Goal: Communication & Community: Answer question/provide support

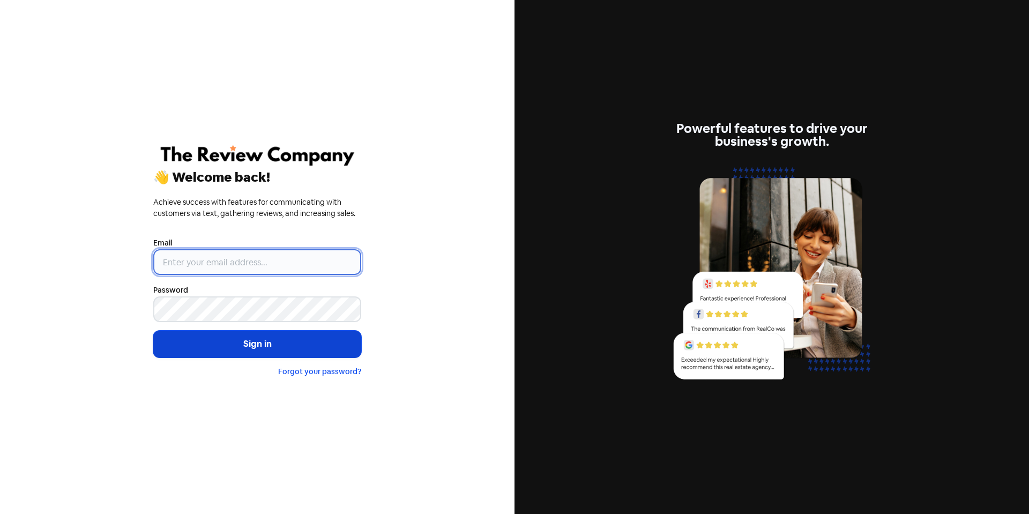
type input "[EMAIL_ADDRESS][DOMAIN_NAME]"
click at [249, 347] on button "Sign in" at bounding box center [257, 344] width 208 height 27
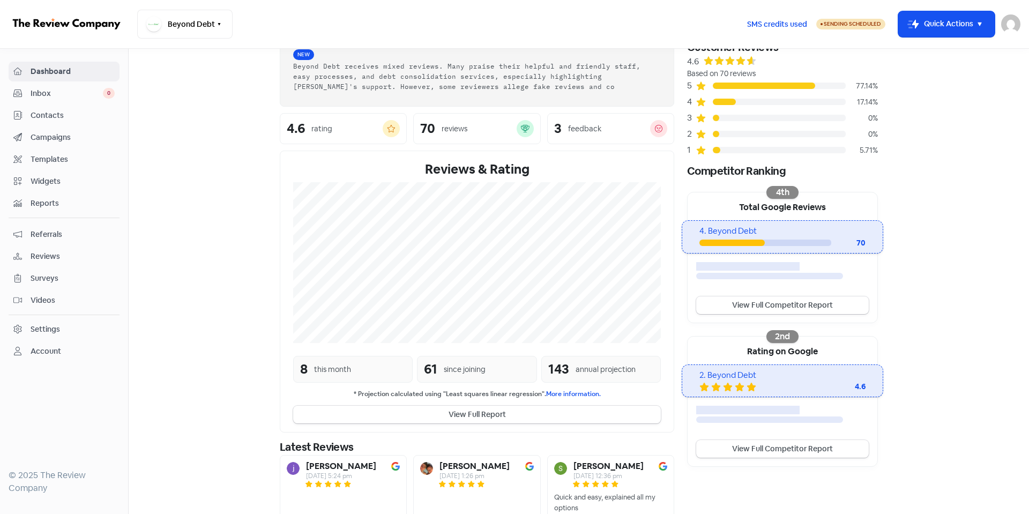
scroll to position [109, 0]
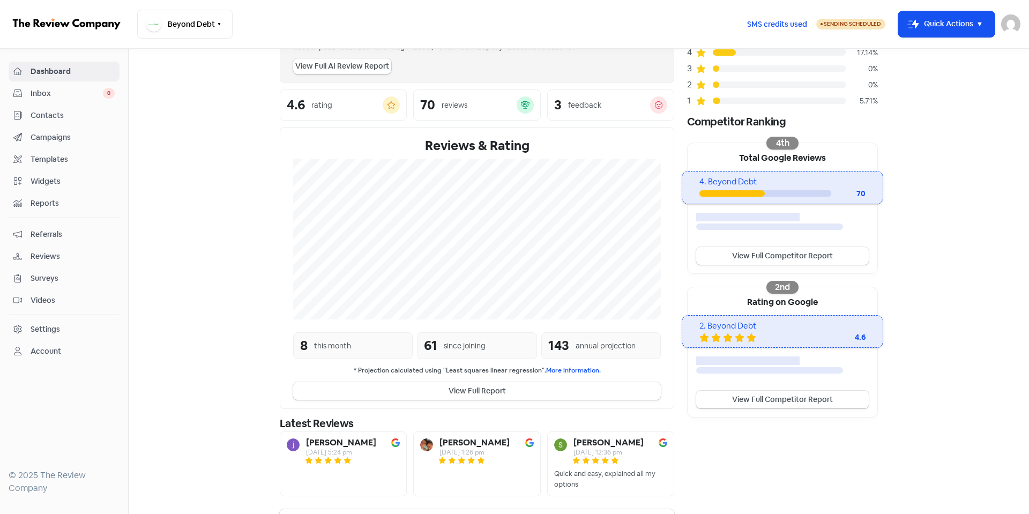
drag, startPoint x: 481, startPoint y: 390, endPoint x: 194, endPoint y: 372, distance: 287.3
click at [221, 374] on section "New Streamline your review responses with our automated AI reply assistant . Vi…" at bounding box center [579, 240] width 901 height 600
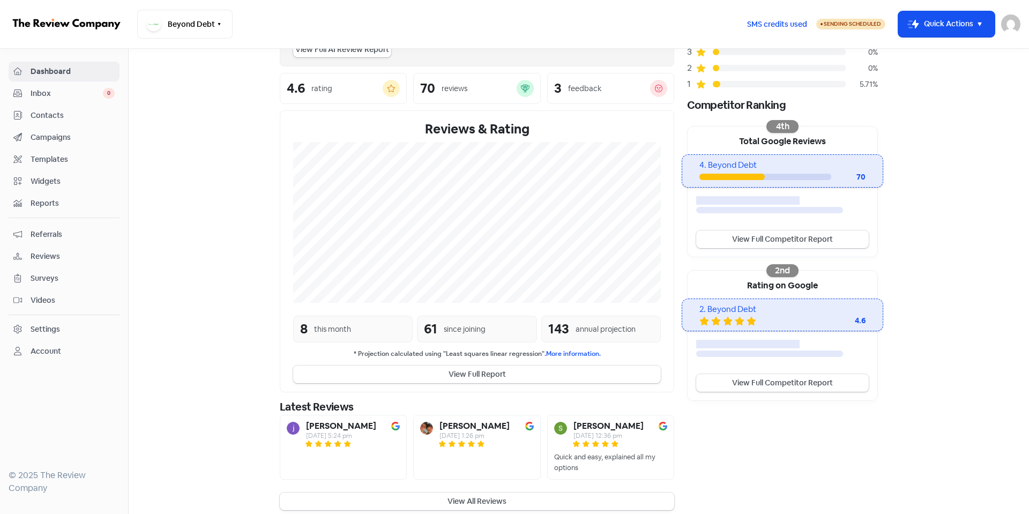
scroll to position [135, 0]
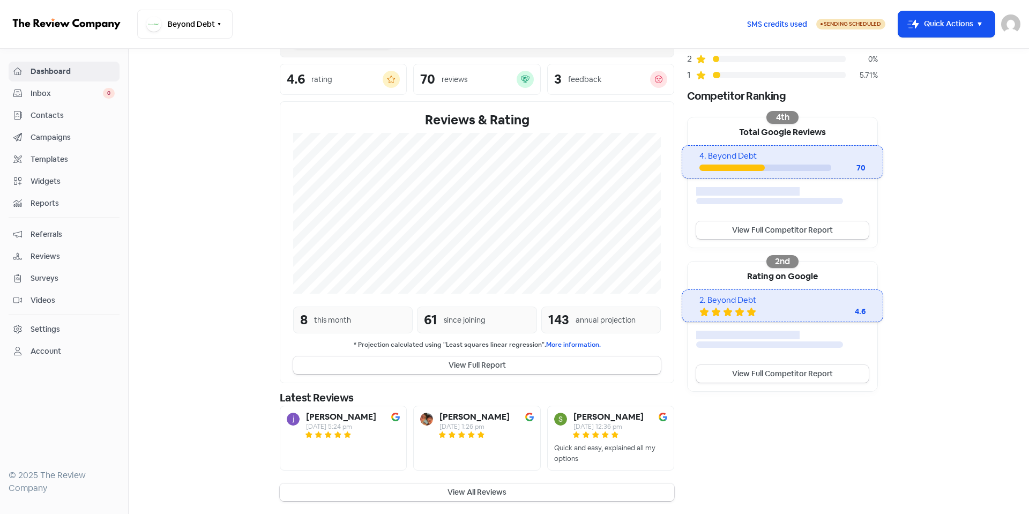
click at [482, 493] on button "View All Reviews" at bounding box center [477, 493] width 395 height 18
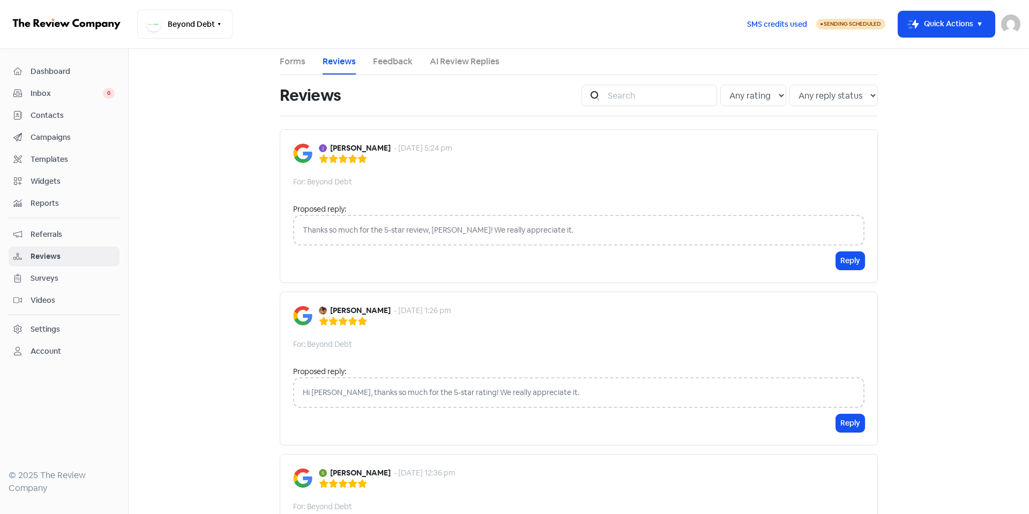
click at [611, 231] on div "Thanks so much for the 5-star review, [PERSON_NAME]! We really appreciate it." at bounding box center [578, 230] width 571 height 31
click at [412, 229] on div "Thanks so much for the 5-star review, [PERSON_NAME]! We really appreciate it." at bounding box center [578, 230] width 571 height 31
click at [845, 261] on button "Reply" at bounding box center [850, 261] width 28 height 18
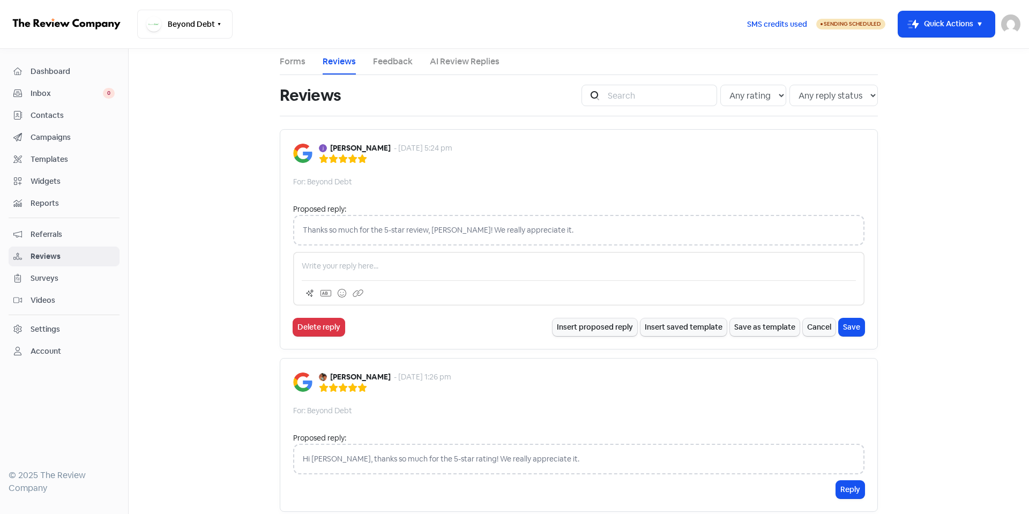
click at [415, 267] on p at bounding box center [579, 266] width 554 height 11
click at [582, 330] on button "Insert proposed reply" at bounding box center [595, 327] width 85 height 18
click at [809, 330] on button "Cancel" at bounding box center [819, 327] width 33 height 18
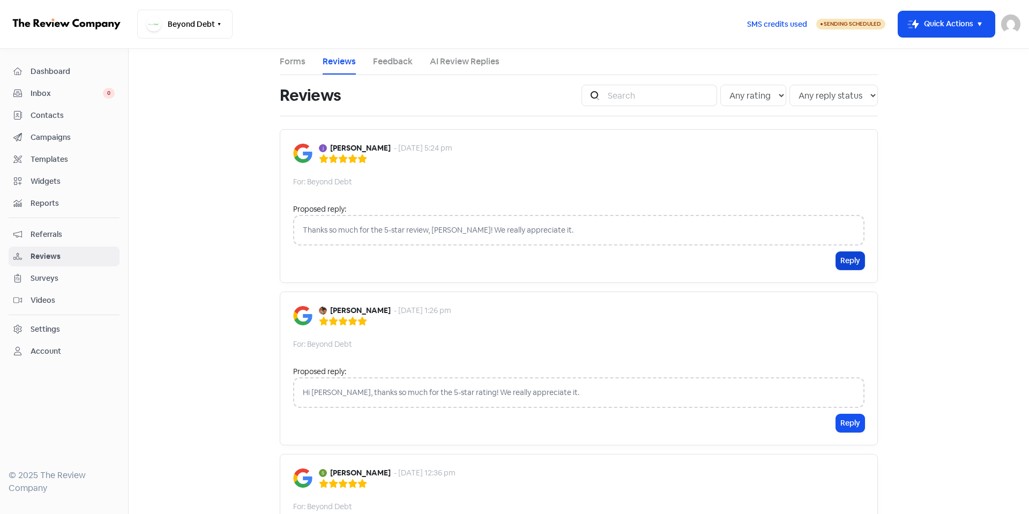
click at [836, 261] on button "Reply" at bounding box center [850, 261] width 28 height 18
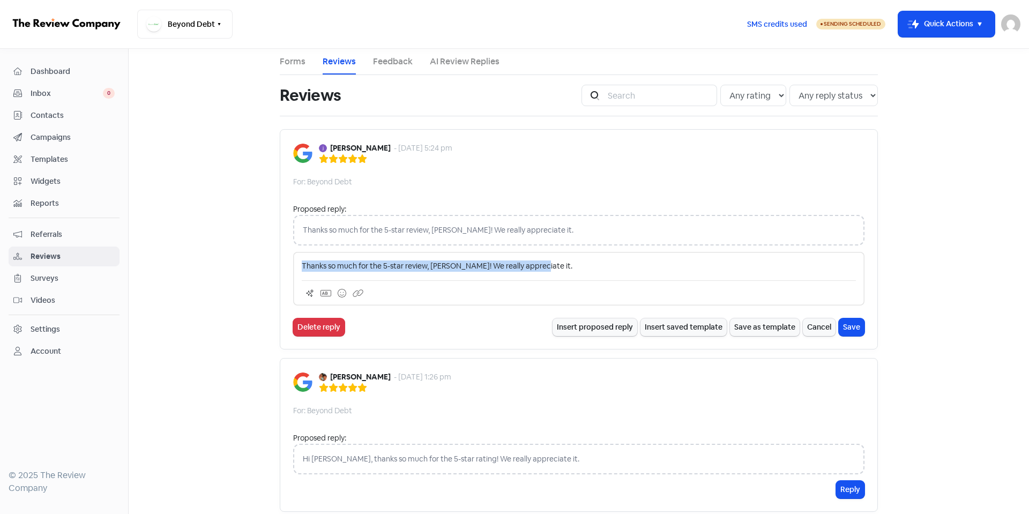
drag, startPoint x: 558, startPoint y: 261, endPoint x: 335, endPoint y: 266, distance: 223.1
click at [283, 258] on div "[PERSON_NAME] - [DATE] 5:24 pm For: Beyond Debt Proposed reply: Thanks so much …" at bounding box center [579, 239] width 598 height 220
click at [321, 292] on icon at bounding box center [326, 293] width 11 height 9
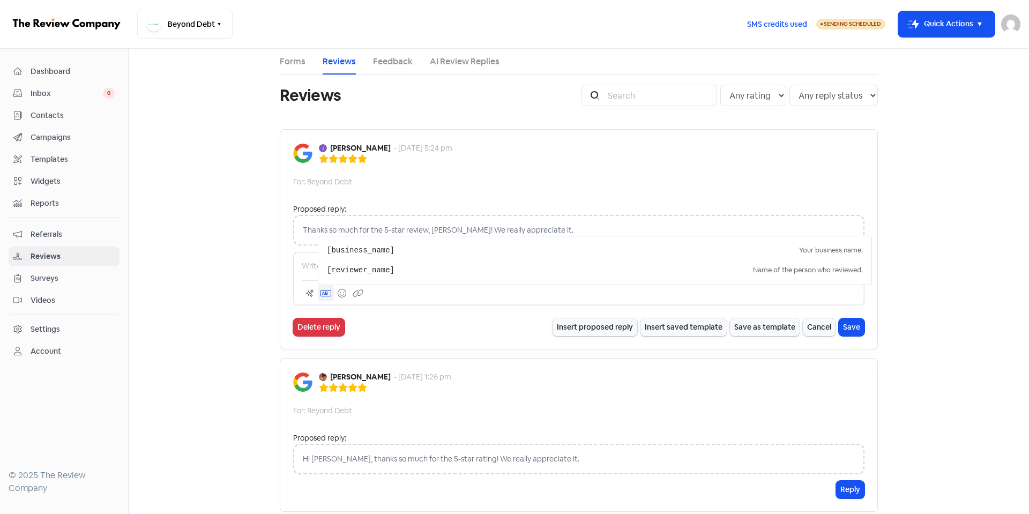
click at [321, 292] on icon at bounding box center [326, 293] width 11 height 9
click at [306, 292] on icon at bounding box center [310, 293] width 9 height 9
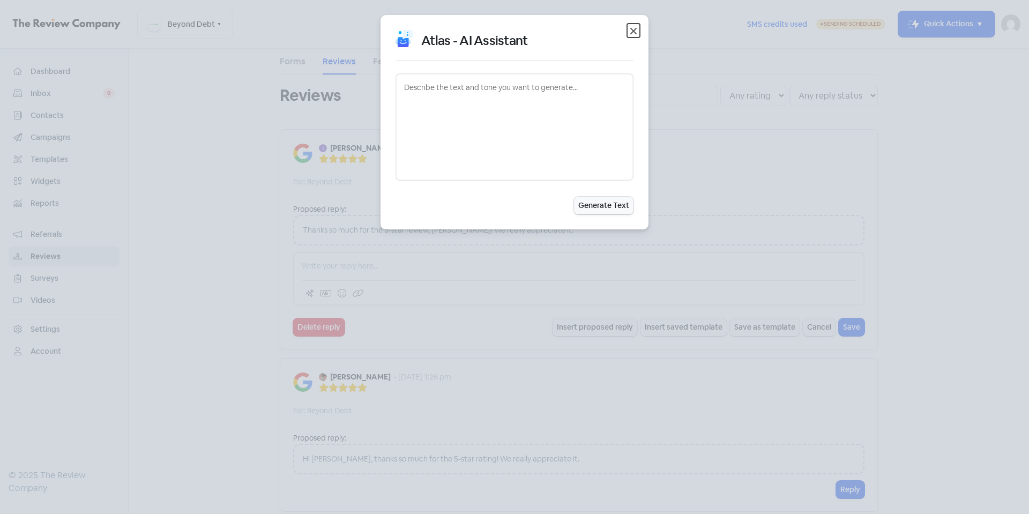
click at [637, 28] on icon "button" at bounding box center [633, 31] width 13 height 13
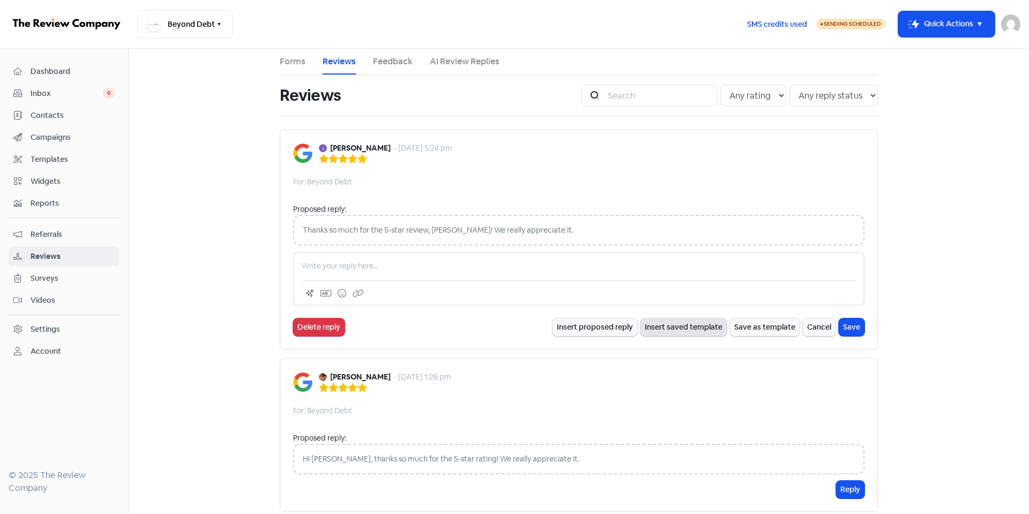
click at [672, 327] on button "Insert saved template" at bounding box center [684, 327] width 86 height 18
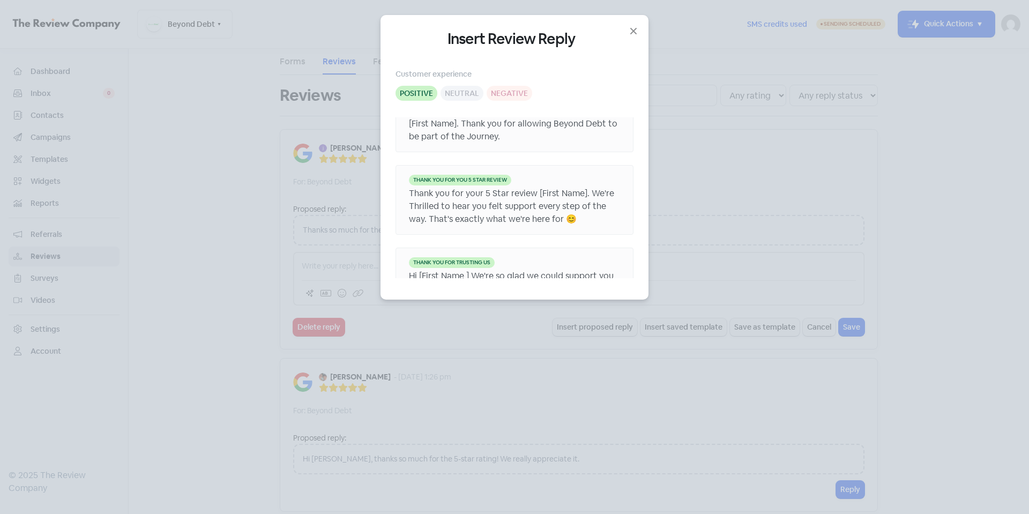
scroll to position [137, 0]
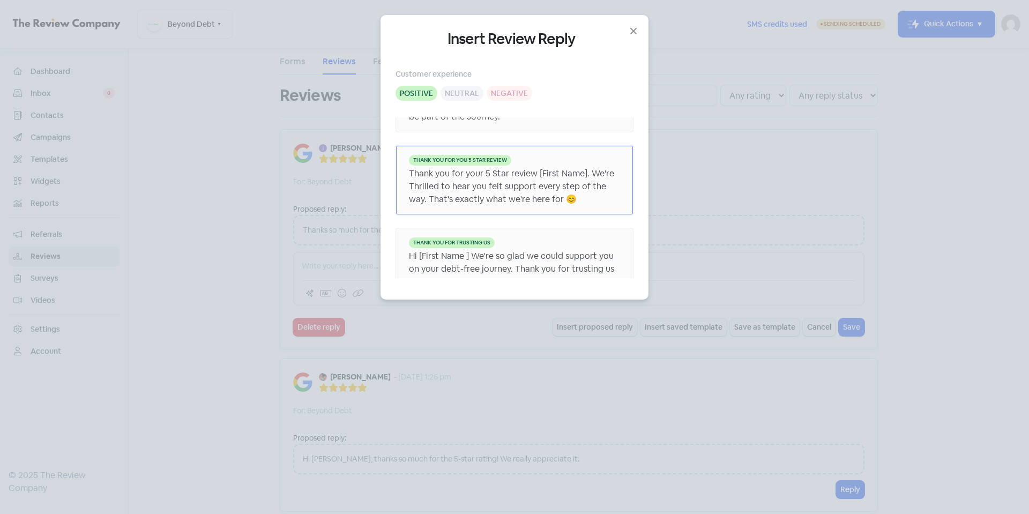
click at [526, 188] on div "Thank you for your 5 Star review [First Name]. We're Thrilled to hear you felt …" at bounding box center [514, 186] width 211 height 39
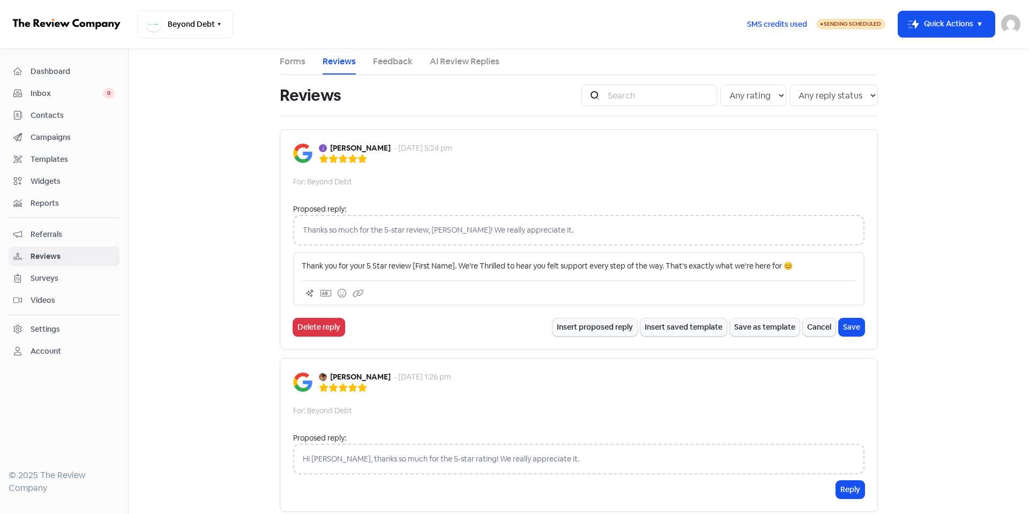
click at [410, 263] on p "Thank you for your 5 Star review [First Name]. We're Thrilled to hear you felt …" at bounding box center [579, 266] width 554 height 11
click at [852, 323] on button "Save" at bounding box center [852, 327] width 26 height 18
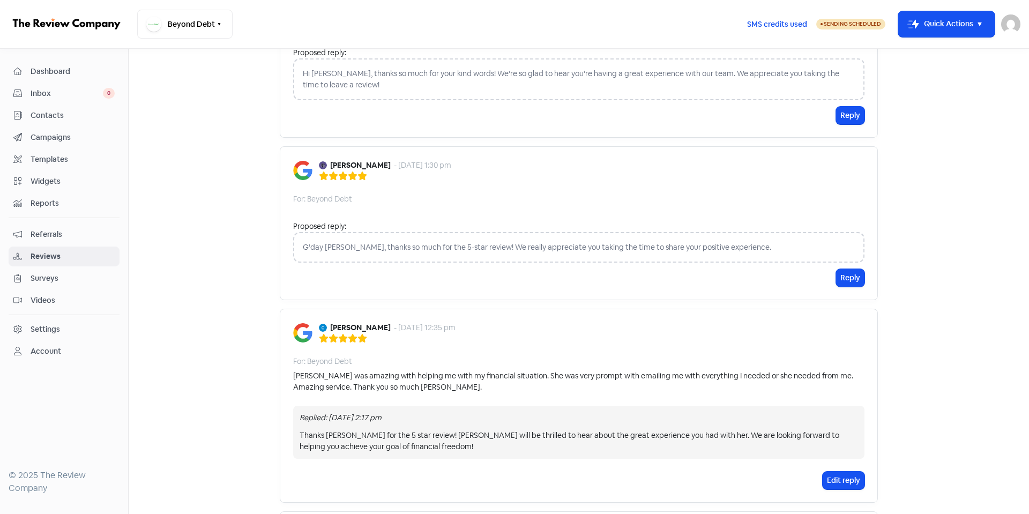
scroll to position [643, 0]
